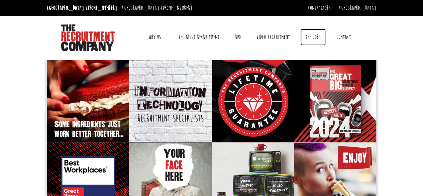
click at [318, 37] on link "The Jobs" at bounding box center [312, 37] width 25 height 17
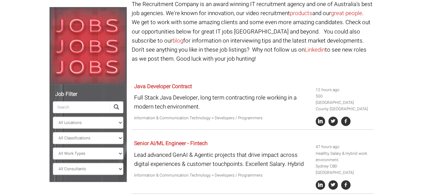
scroll to position [67, 0]
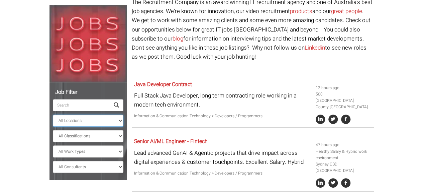
click at [121, 119] on select "All Locations [GEOGRAPHIC_DATA] [GEOGRAPHIC_DATA] [GEOGRAPHIC_DATA] [GEOGRAPHIC…" at bounding box center [88, 120] width 71 height 12
select select "[GEOGRAPHIC_DATA]"
click at [53, 114] on select "All Locations [GEOGRAPHIC_DATA] [GEOGRAPHIC_DATA] [GEOGRAPHIC_DATA] [GEOGRAPHIC…" at bounding box center [88, 120] width 71 height 12
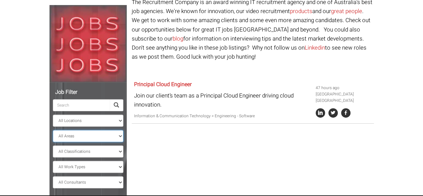
click at [119, 137] on select "All Areas [GEOGRAPHIC_DATA]" at bounding box center [88, 136] width 71 height 12
click at [176, 140] on div "Job Filter All Locations [GEOGRAPHIC_DATA] [GEOGRAPHIC_DATA] [GEOGRAPHIC_DATA] …" at bounding box center [211, 96] width 334 height 197
click at [121, 150] on select "All Classifications Banking & Financial Services Information & Communication Te…" at bounding box center [88, 151] width 71 height 12
select select "Information & Communication Technology"
click at [53, 145] on select "All Classifications Banking & Financial Services Information & Communication Te…" at bounding box center [88, 151] width 71 height 12
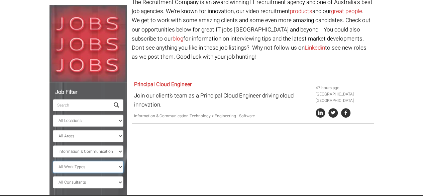
click at [120, 166] on select "All Work Types Full Time Part Time Casual Contract / Temp" at bounding box center [88, 166] width 71 height 12
click at [53, 160] on select "All Work Types Full Time Part Time Casual Contract / Temp" at bounding box center [88, 166] width 71 height 12
click at [120, 181] on select "All Consultants [PERSON_NAME] - Infrastructure, Cloud & DevOps, Contract [PERSO…" at bounding box center [88, 182] width 71 height 12
click at [232, 167] on div "Job Filter All Locations [GEOGRAPHIC_DATA] [GEOGRAPHIC_DATA] [GEOGRAPHIC_DATA] …" at bounding box center [211, 96] width 334 height 197
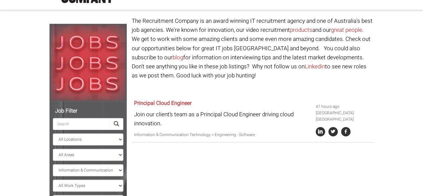
scroll to position [15, 0]
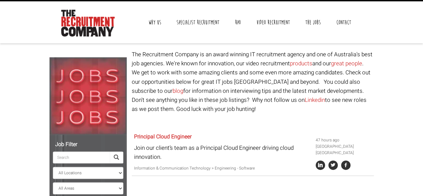
click at [116, 156] on span at bounding box center [116, 156] width 5 height 5
click at [114, 154] on span at bounding box center [116, 156] width 5 height 5
click at [116, 156] on span at bounding box center [116, 156] width 5 height 5
click at [71, 155] on input "search" at bounding box center [81, 157] width 57 height 12
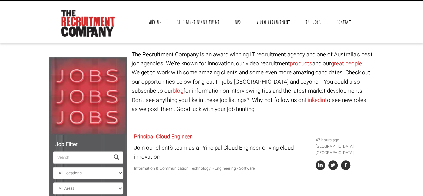
scroll to position [67, 0]
